Goal: Task Accomplishment & Management: Complete application form

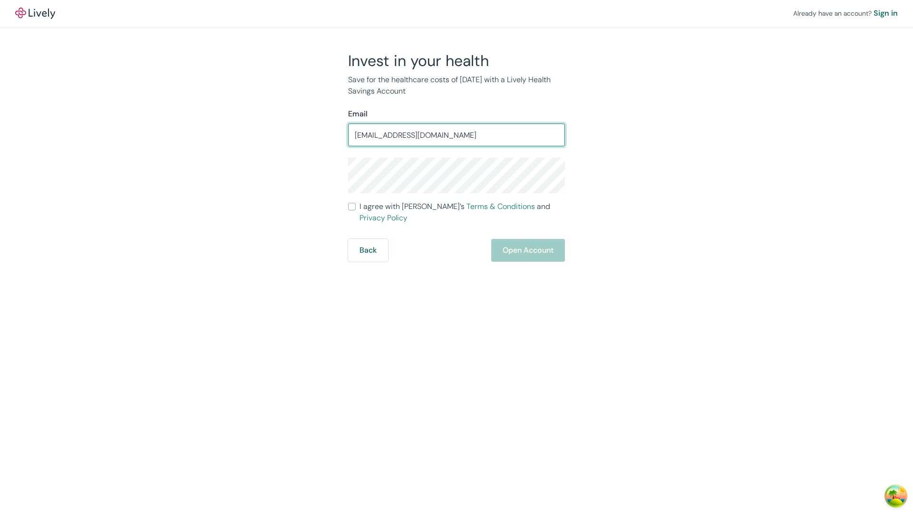
type input "[EMAIL_ADDRESS][DOMAIN_NAME]"
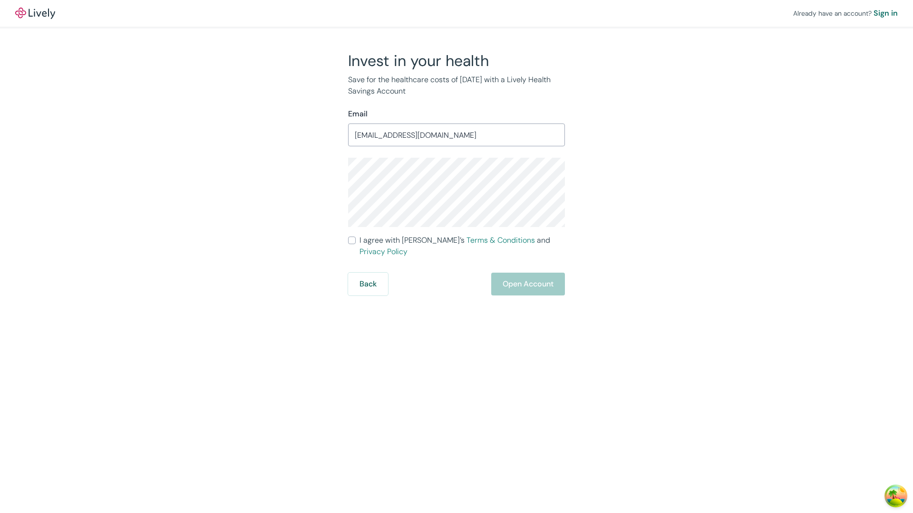
click at [352, 240] on input "I agree with Lively’s Terms & Conditions and Privacy Policy" at bounding box center [352, 241] width 8 height 8
checkbox input "true"
click at [527, 273] on button "Open Account" at bounding box center [528, 284] width 74 height 23
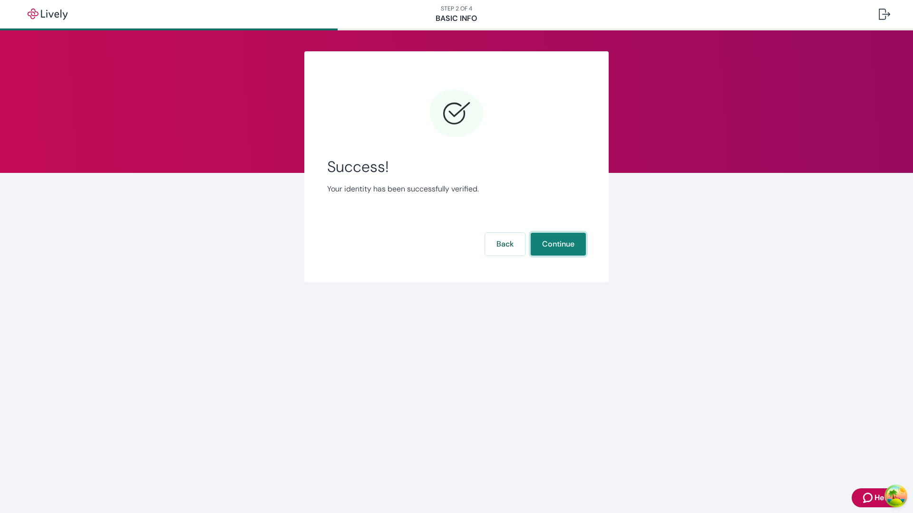
click at [557, 244] on button "Continue" at bounding box center [557, 244] width 55 height 23
